Goal: Book appointment/travel/reservation

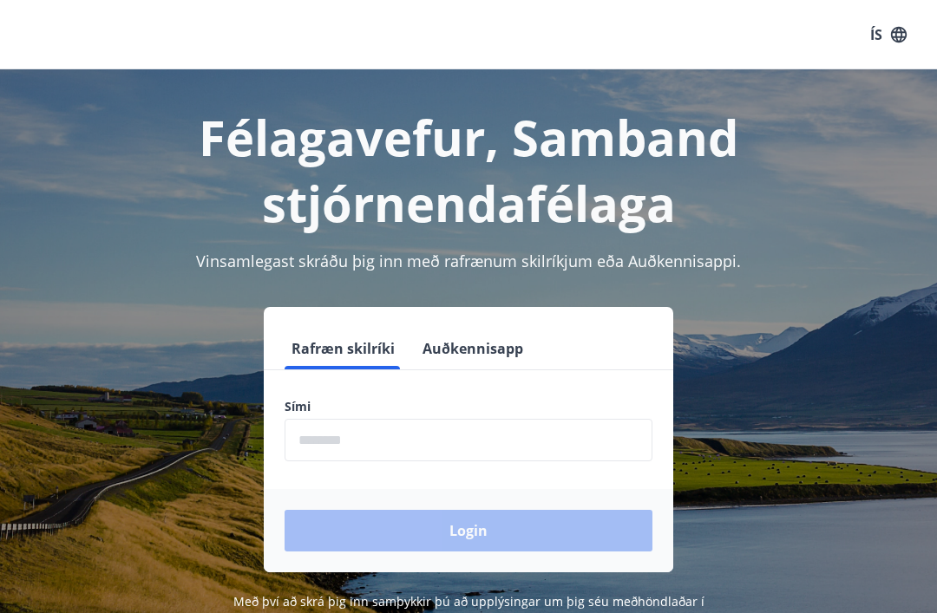
click at [481, 349] on button "Auðkennisapp" at bounding box center [472, 349] width 114 height 42
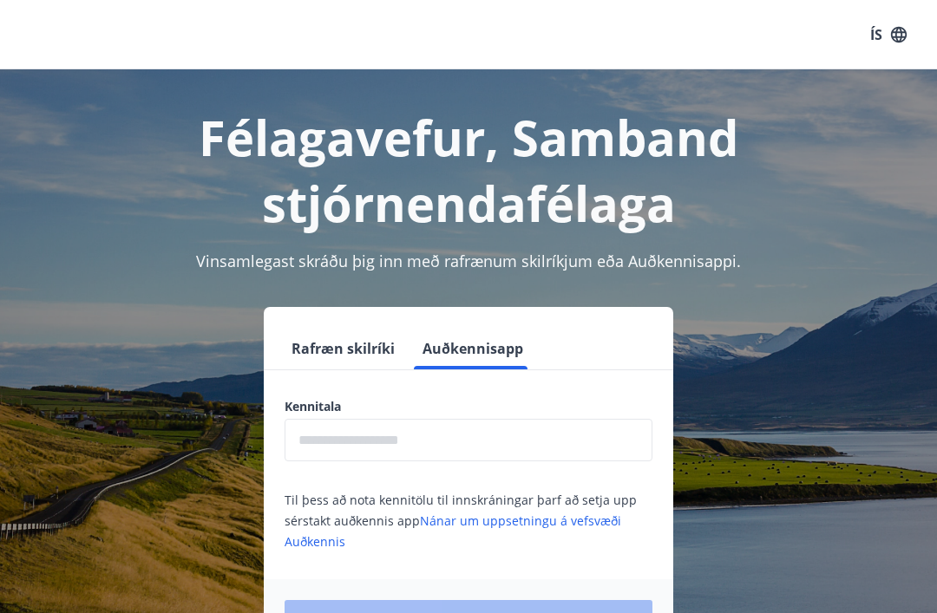
click at [463, 441] on input "text" at bounding box center [468, 440] width 368 height 42
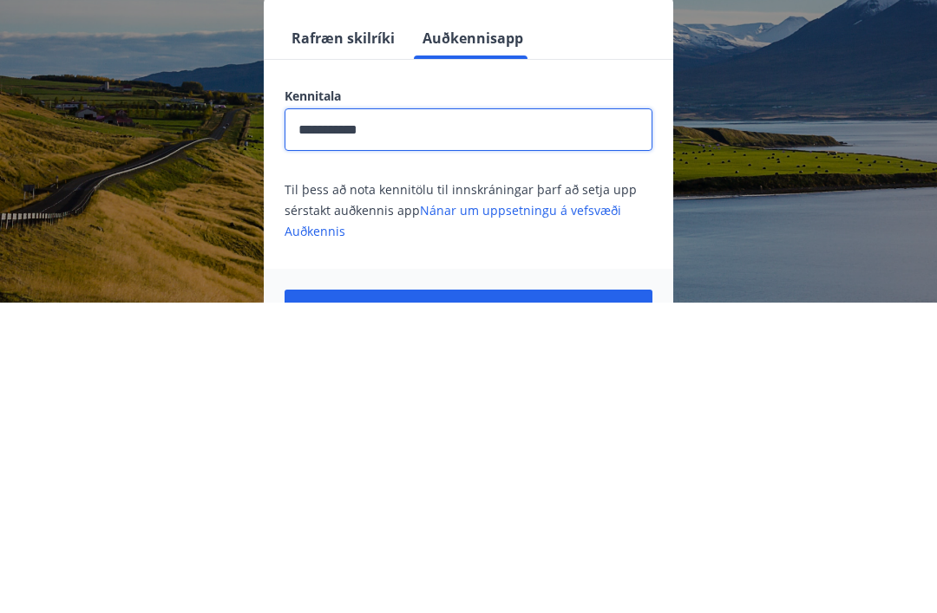
scroll to position [271, 0]
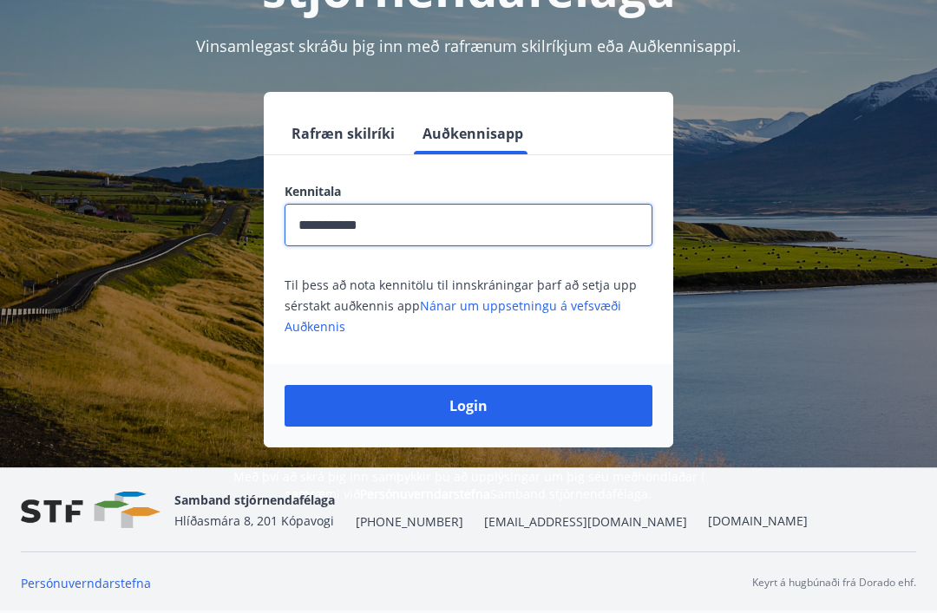
type input "**********"
click at [485, 385] on button "Login" at bounding box center [468, 406] width 368 height 42
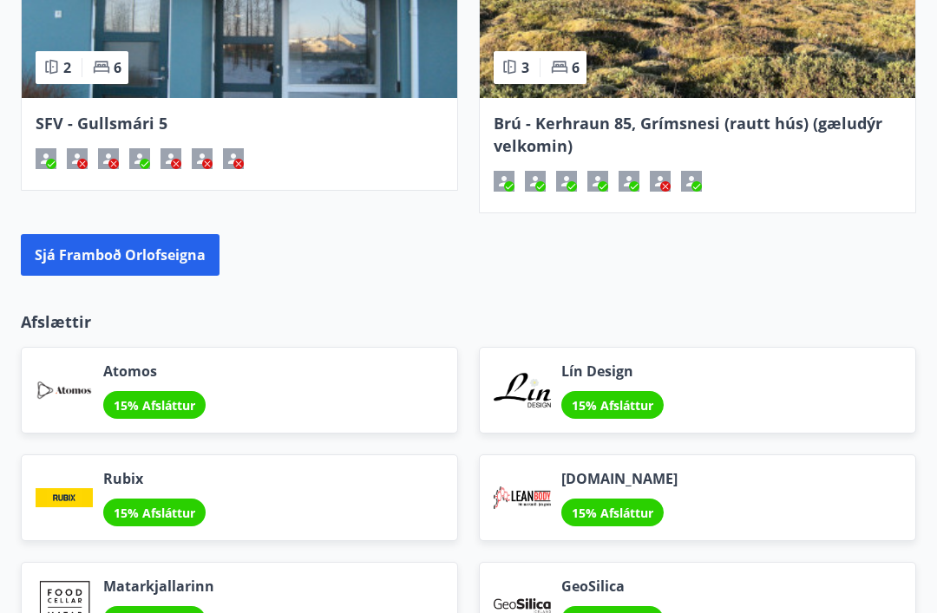
scroll to position [2429, 0]
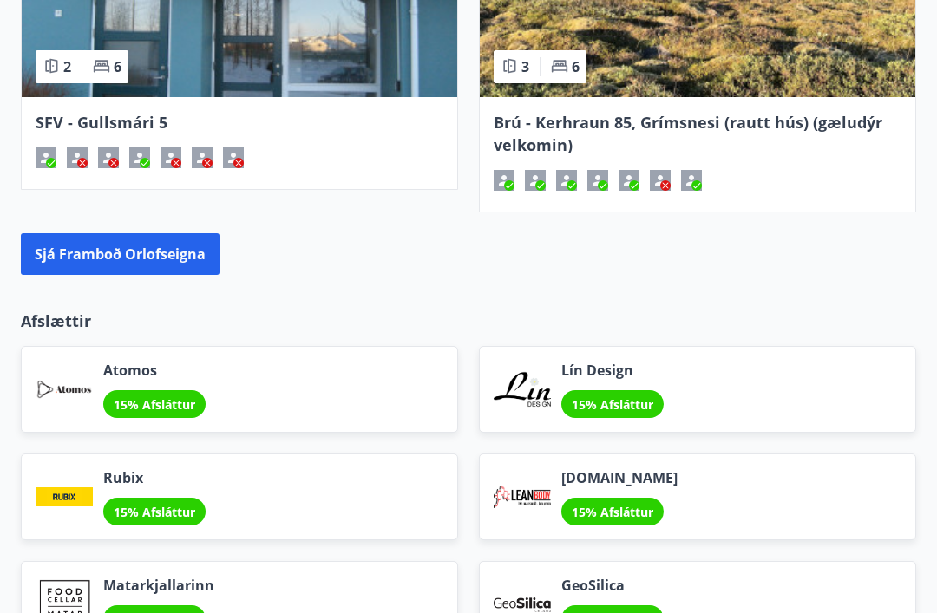
click at [114, 256] on button "Sjá framboð orlofseigna" at bounding box center [120, 254] width 199 height 42
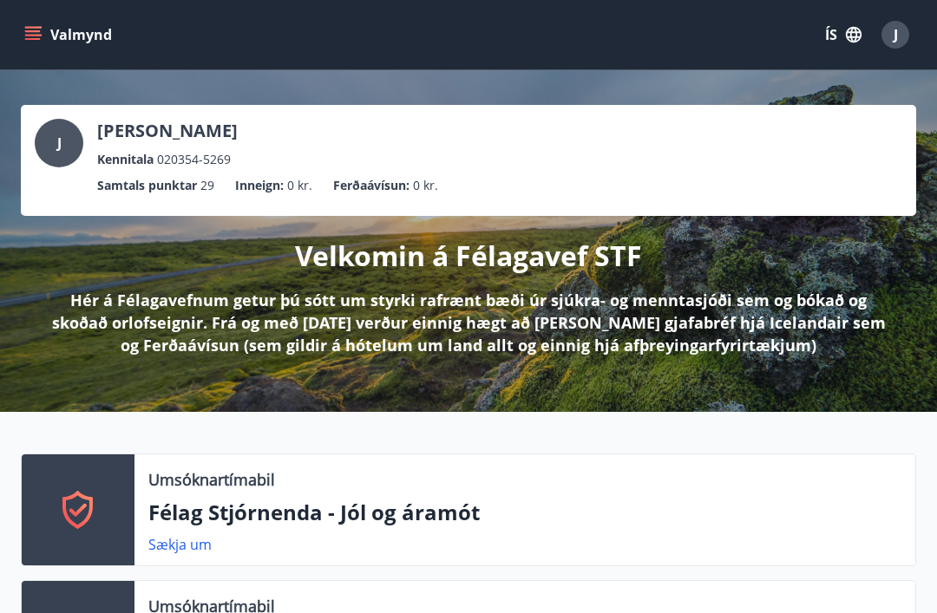
click at [43, 36] on button "Valmynd" at bounding box center [70, 34] width 98 height 31
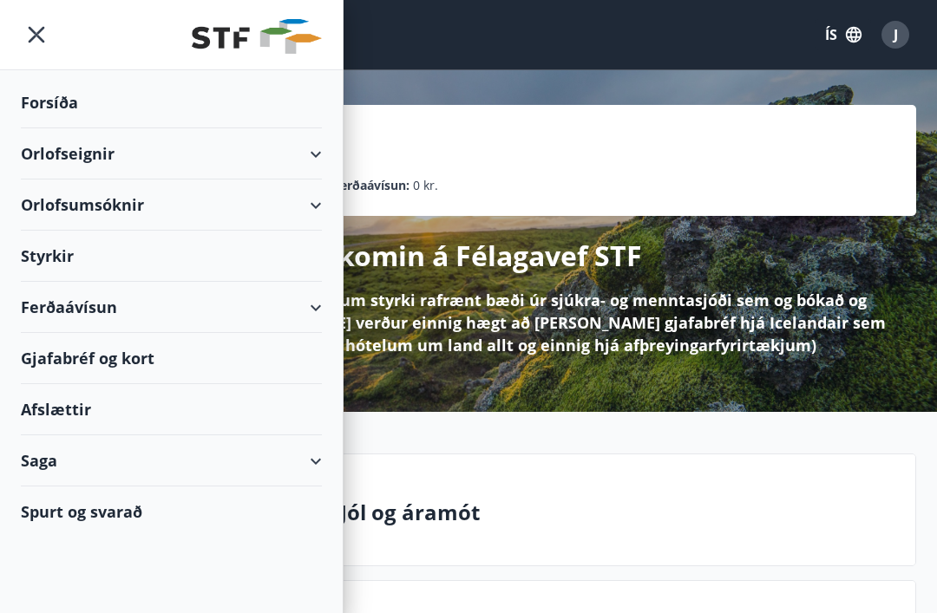
click at [114, 369] on div "Gjafabréf og kort" at bounding box center [171, 358] width 301 height 51
click at [121, 205] on div "Orlofsumsóknir" at bounding box center [171, 205] width 301 height 51
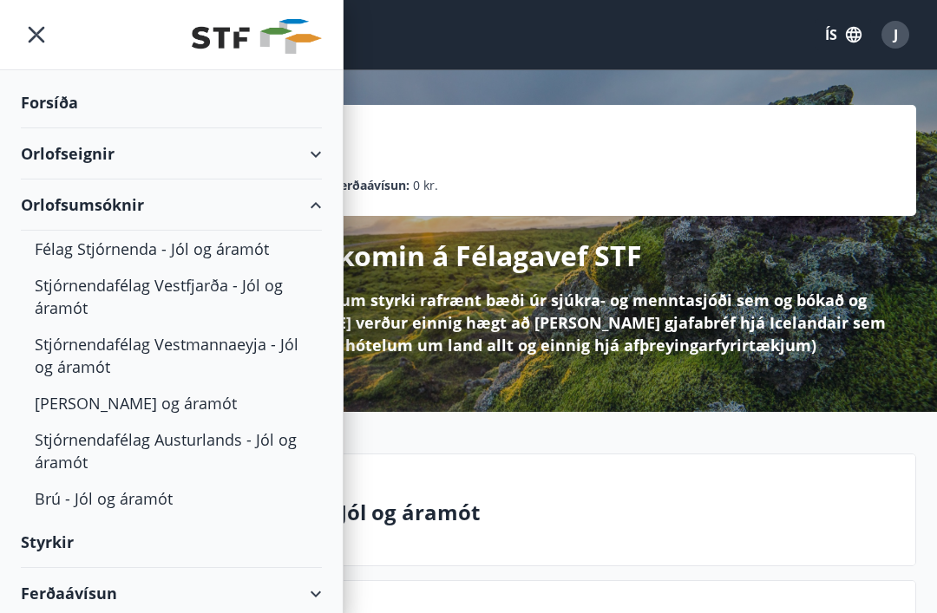
click at [95, 159] on div "Orlofseignir" at bounding box center [171, 153] width 301 height 51
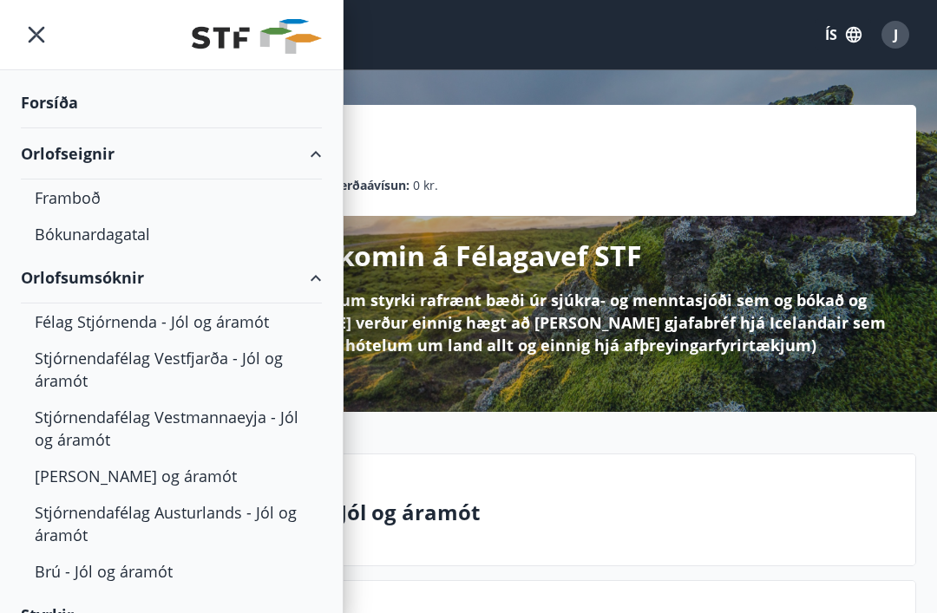
click at [85, 200] on div "Framboð" at bounding box center [171, 198] width 273 height 36
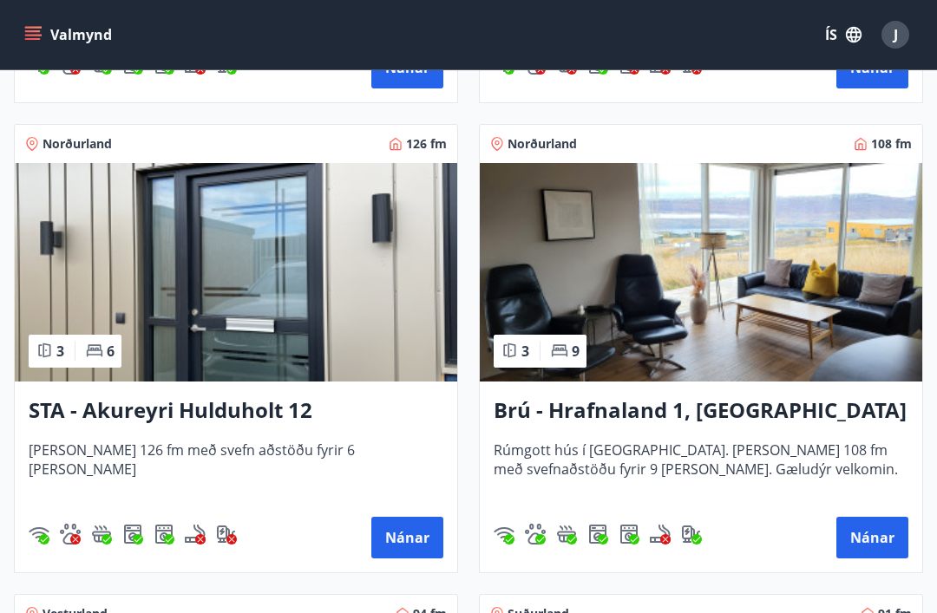
scroll to position [1201, 0]
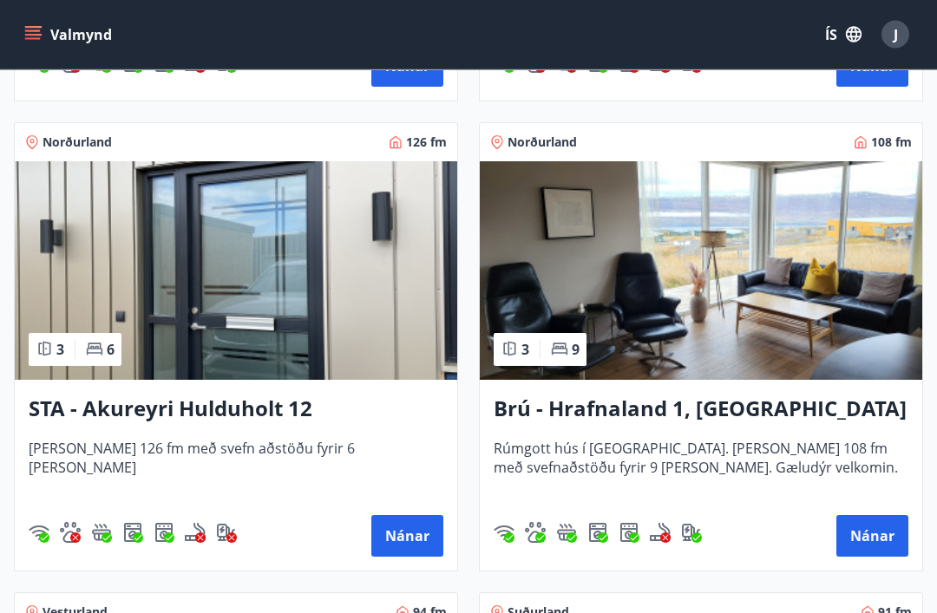
click at [879, 536] on button "Nánar" at bounding box center [872, 537] width 72 height 42
